Goal: Transaction & Acquisition: Subscribe to service/newsletter

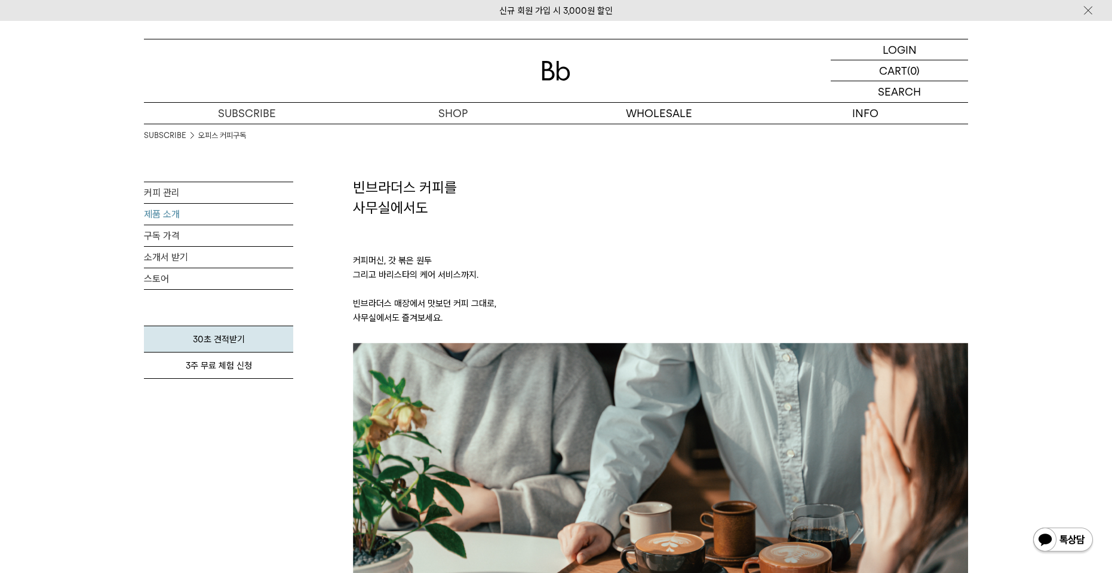
click at [173, 210] on link "제품 소개" at bounding box center [218, 214] width 149 height 21
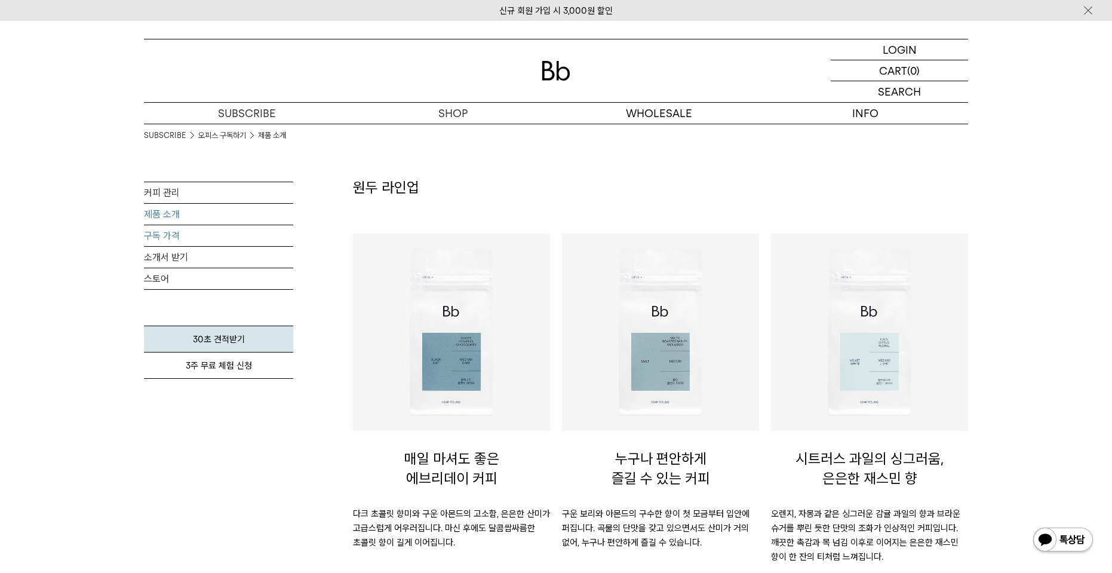
click at [194, 231] on link "구독 가격" at bounding box center [218, 235] width 149 height 21
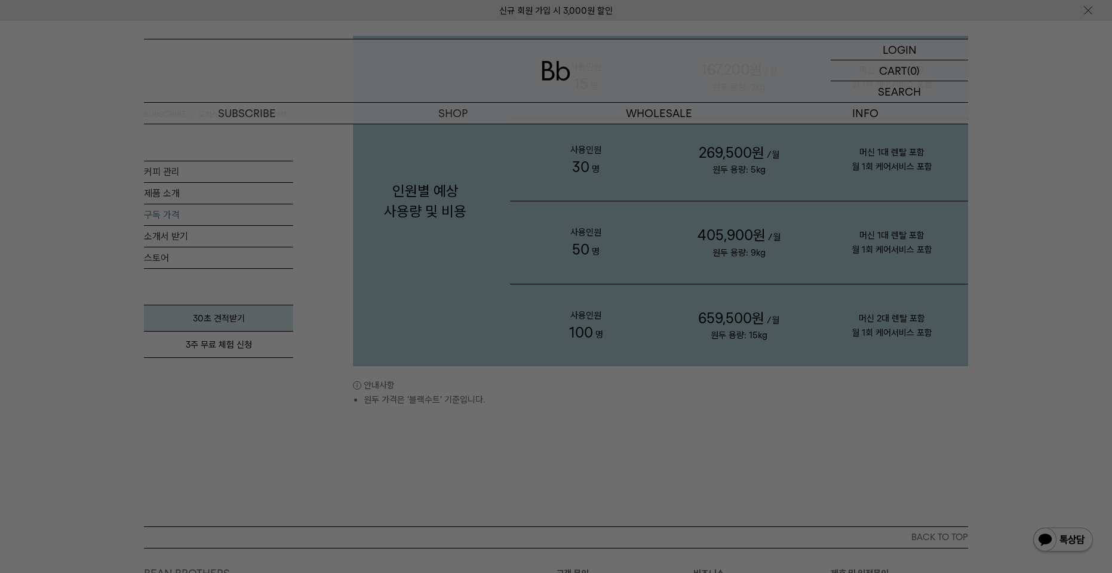
scroll to position [1314, 0]
